Goal: Check status: Check status

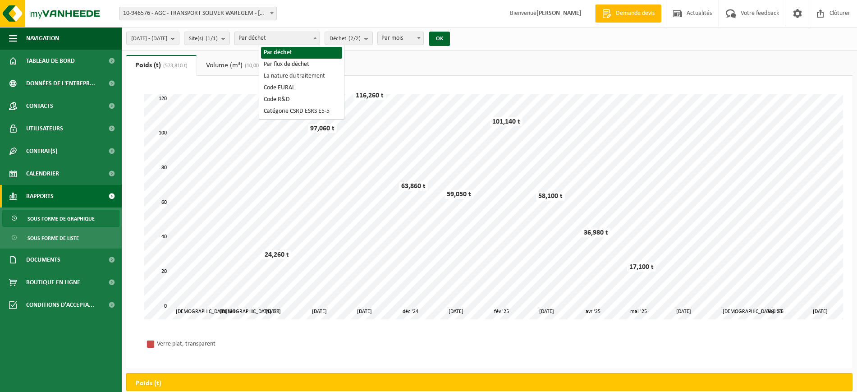
click at [297, 33] on span "Par déchet" at bounding box center [277, 38] width 85 height 13
click at [297, 38] on span "Par déchet" at bounding box center [277, 38] width 85 height 13
click at [361, 40] on span "Déchet (2/2)" at bounding box center [344, 39] width 31 height 14
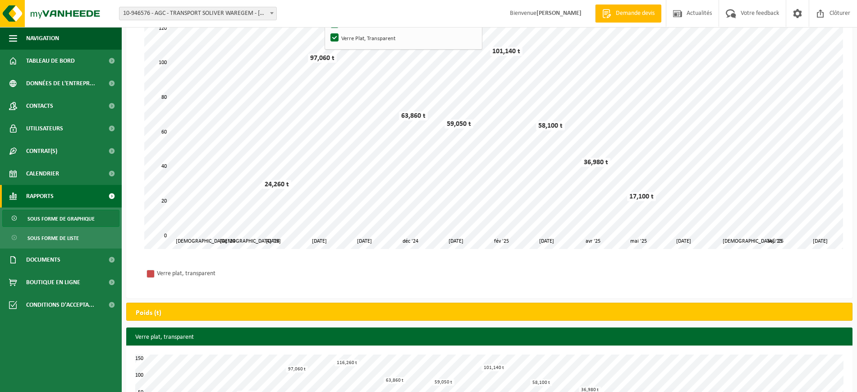
scroll to position [1, 0]
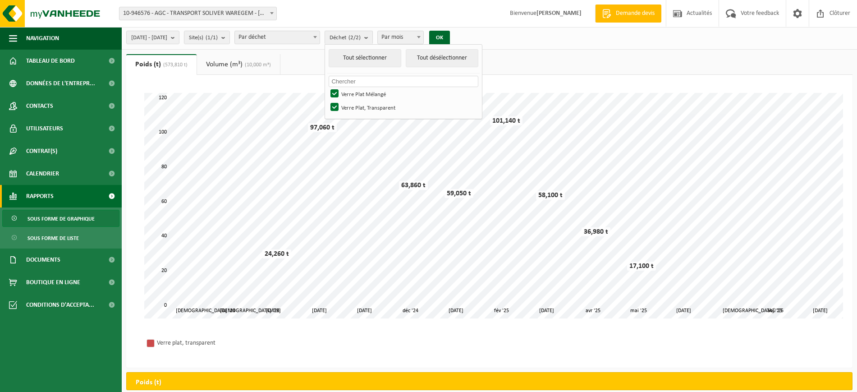
click at [295, 79] on div "Patientez Le téléchargement est un peu long en raison de la grande quantité de …" at bounding box center [489, 221] width 726 height 293
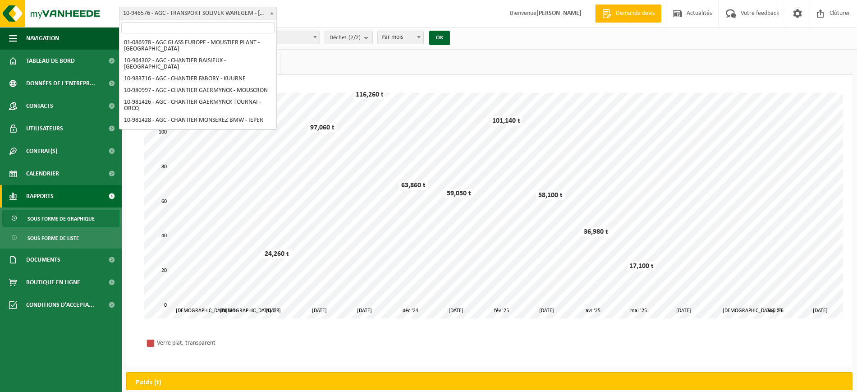
click at [263, 7] on span "10-946576 - AGC - TRANSPORT SOLIVER WAREGEM - [GEOGRAPHIC_DATA]" at bounding box center [197, 13] width 157 height 13
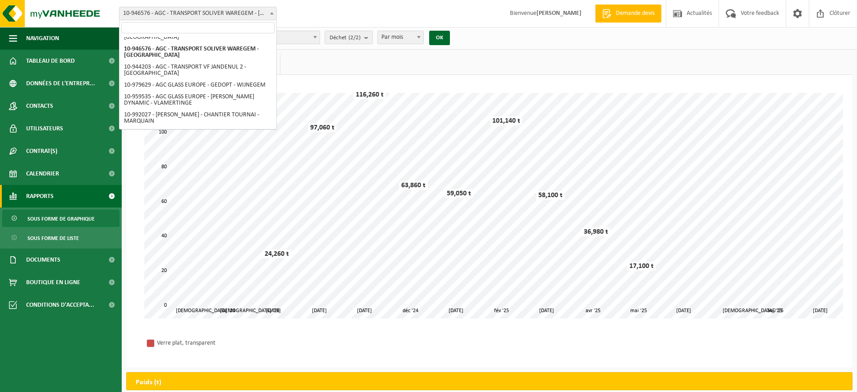
scroll to position [185, 0]
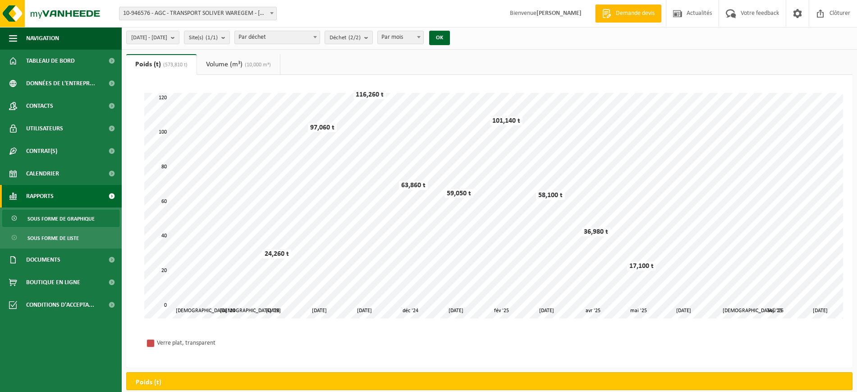
click at [387, 59] on ul "Poids (t) (573,810 t) Volume (m³) (10,000 m³)" at bounding box center [489, 64] width 726 height 21
click at [373, 36] on button "Déchet (2/2)" at bounding box center [349, 38] width 48 height 14
click at [400, 58] on button "Tout sélectionner" at bounding box center [365, 58] width 73 height 18
click at [279, 64] on link "Volume (m³) (10,000 m³)" at bounding box center [238, 64] width 83 height 21
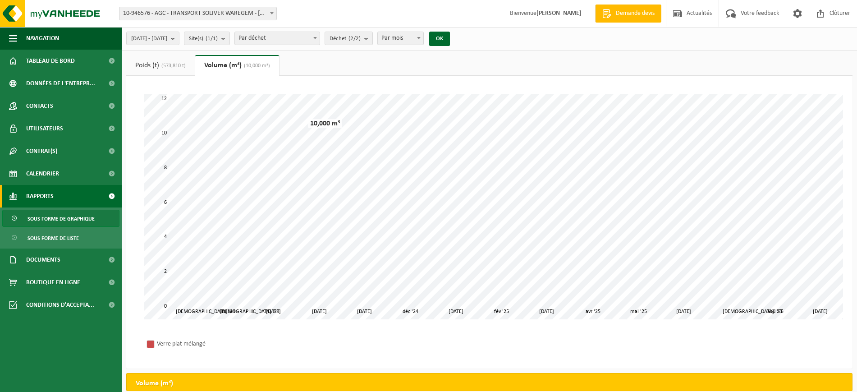
click at [186, 60] on link "Poids (t) (573,810 t)" at bounding box center [160, 65] width 69 height 21
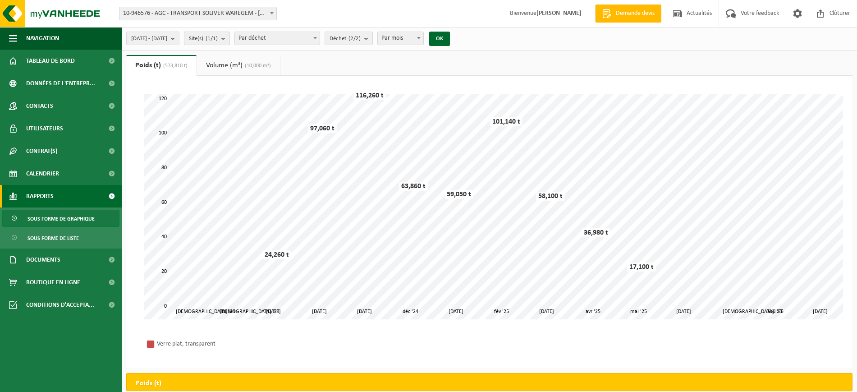
click at [230, 41] on button "Site(s) (1/1)" at bounding box center [207, 39] width 46 height 14
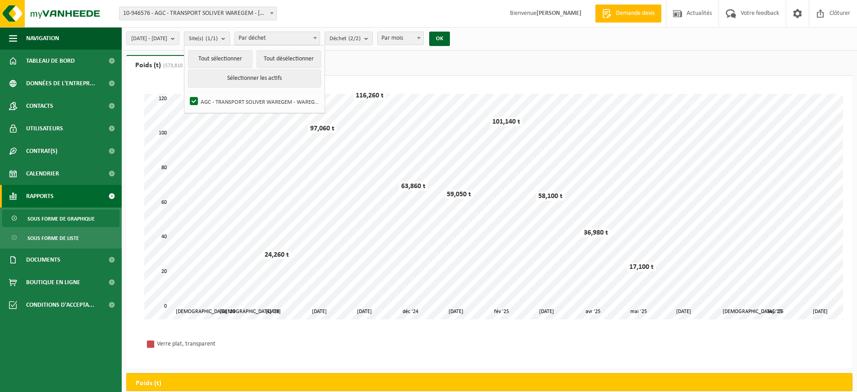
click at [230, 41] on button "Site(s) (1/1)" at bounding box center [207, 39] width 46 height 14
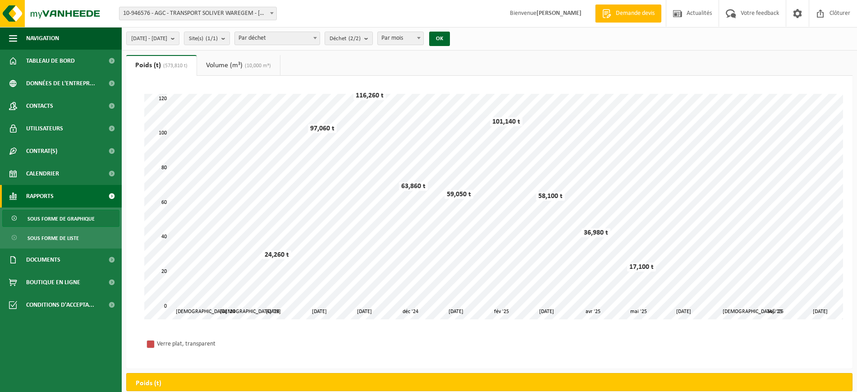
click at [284, 37] on span "Par déchet" at bounding box center [277, 38] width 85 height 13
click at [526, 62] on ul "Poids (t) (573,810 t) Volume (m³) (10,000 m³)" at bounding box center [489, 65] width 726 height 21
click at [81, 237] on link "Sous forme de liste" at bounding box center [60, 237] width 117 height 17
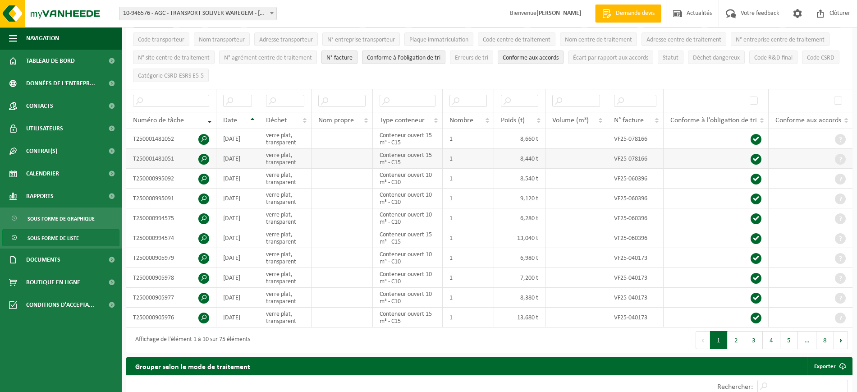
scroll to position [113, 0]
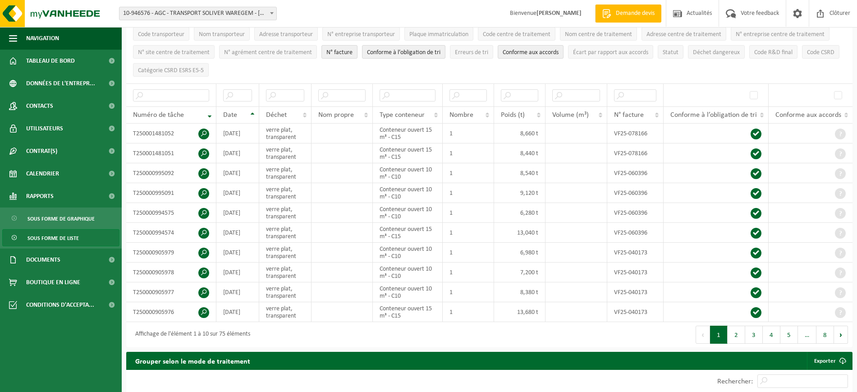
click at [45, 240] on span "Sous forme de liste" at bounding box center [52, 237] width 51 height 17
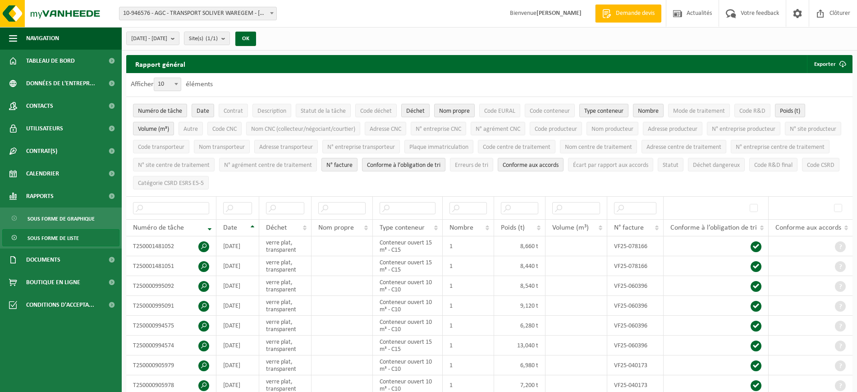
click at [46, 220] on span "Sous forme de graphique" at bounding box center [60, 218] width 67 height 17
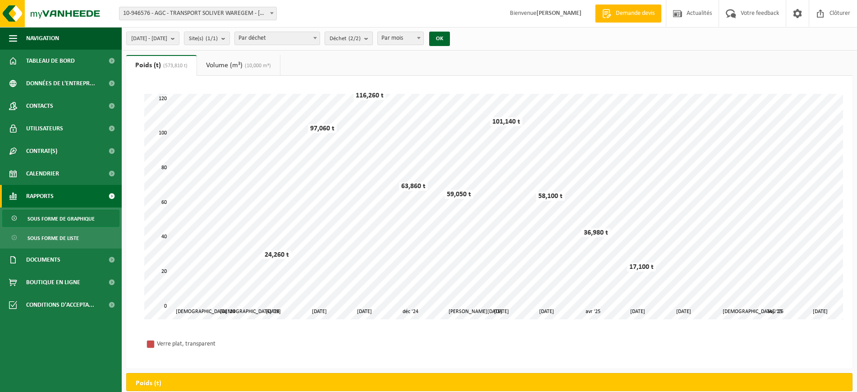
click at [361, 33] on span "Déchet (2/2)" at bounding box center [344, 39] width 31 height 14
click at [206, 15] on span "10-946576 - AGC - TRANSPORT SOLIVER WAREGEM - [GEOGRAPHIC_DATA]" at bounding box center [197, 13] width 157 height 13
click at [91, 54] on link "Tableau de bord" at bounding box center [61, 61] width 122 height 23
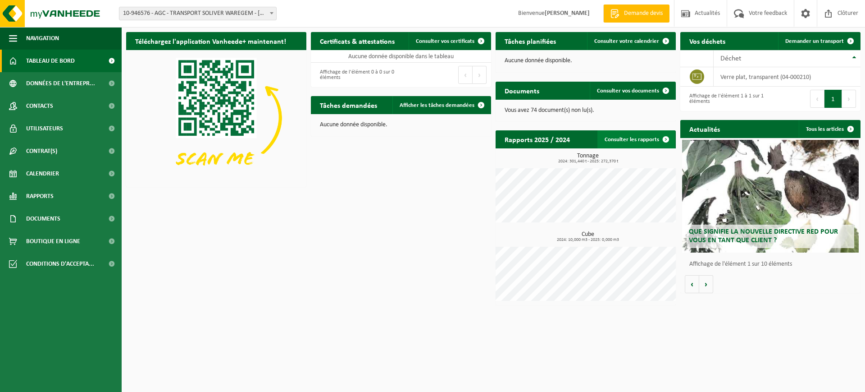
click at [622, 142] on link "Consulter les rapports" at bounding box center [637, 139] width 78 height 18
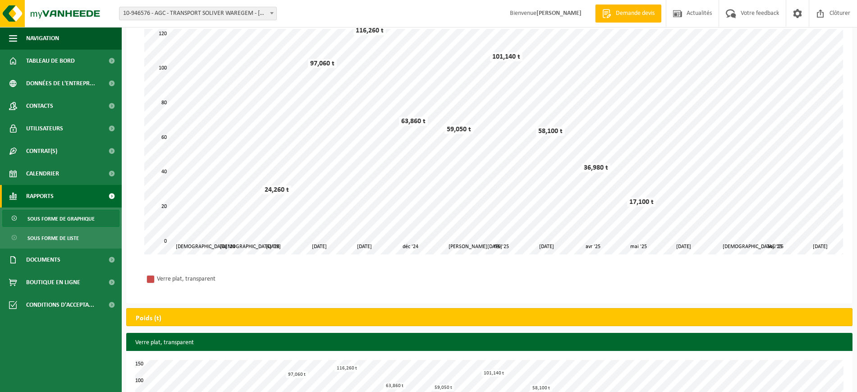
scroll to position [114, 0]
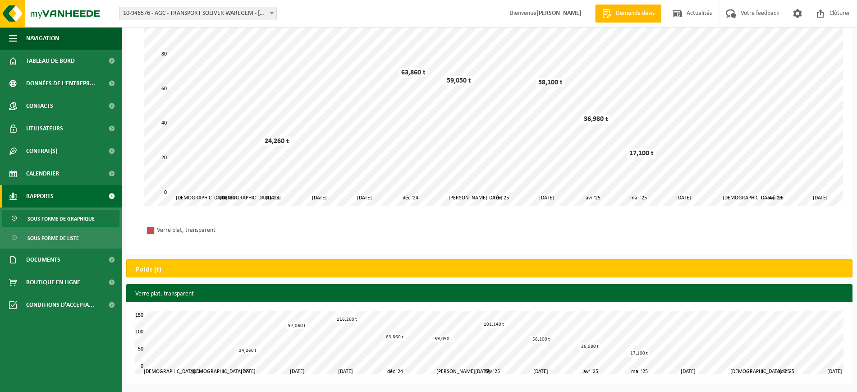
click at [198, 293] on h3 "Verre plat, transparent" at bounding box center [489, 294] width 726 height 20
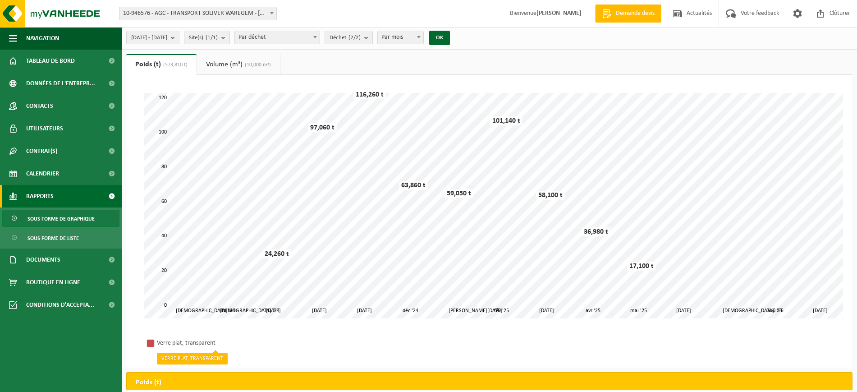
scroll to position [0, 0]
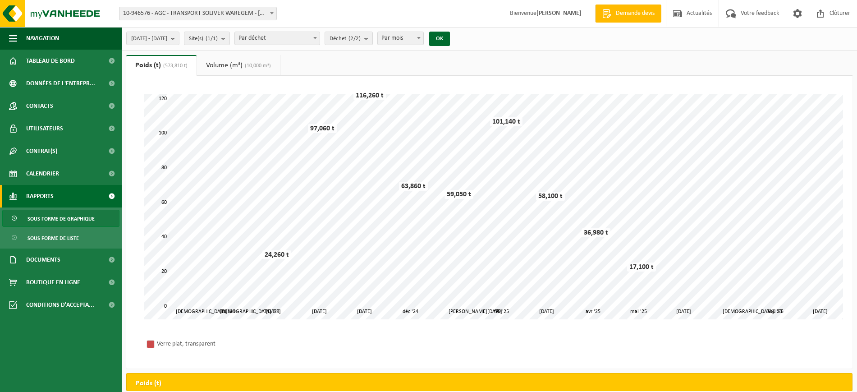
click at [139, 88] on div "Patientez Le téléchargement est un peu long en raison de la grande quantité de …" at bounding box center [489, 206] width 708 height 243
click at [361, 34] on span "Déchet (2/2)" at bounding box center [344, 39] width 31 height 14
click at [450, 41] on button "OK" at bounding box center [439, 39] width 21 height 14
